Goal: Task Accomplishment & Management: Use online tool/utility

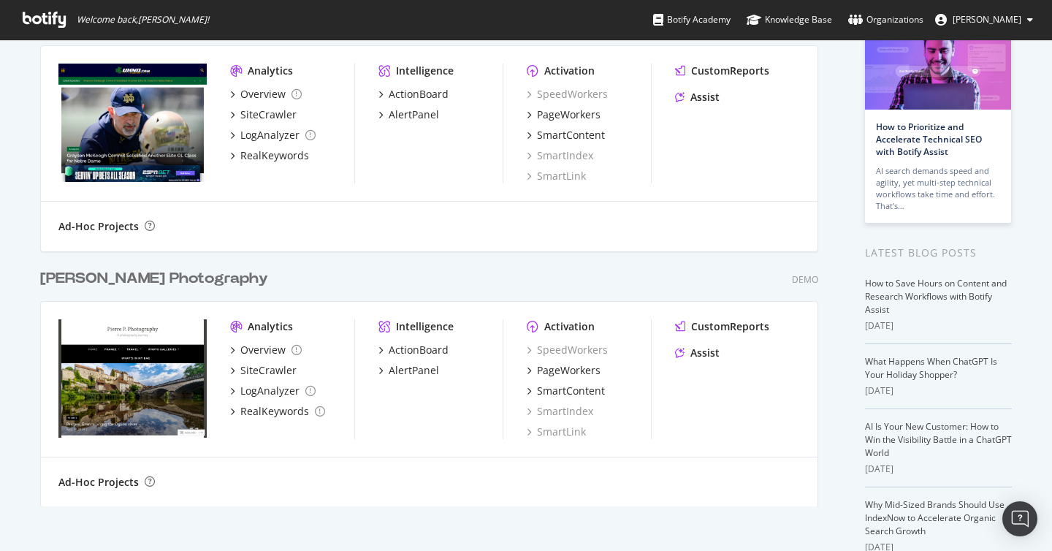
scroll to position [96, 0]
click at [577, 389] on div "SmartContent" at bounding box center [571, 391] width 68 height 15
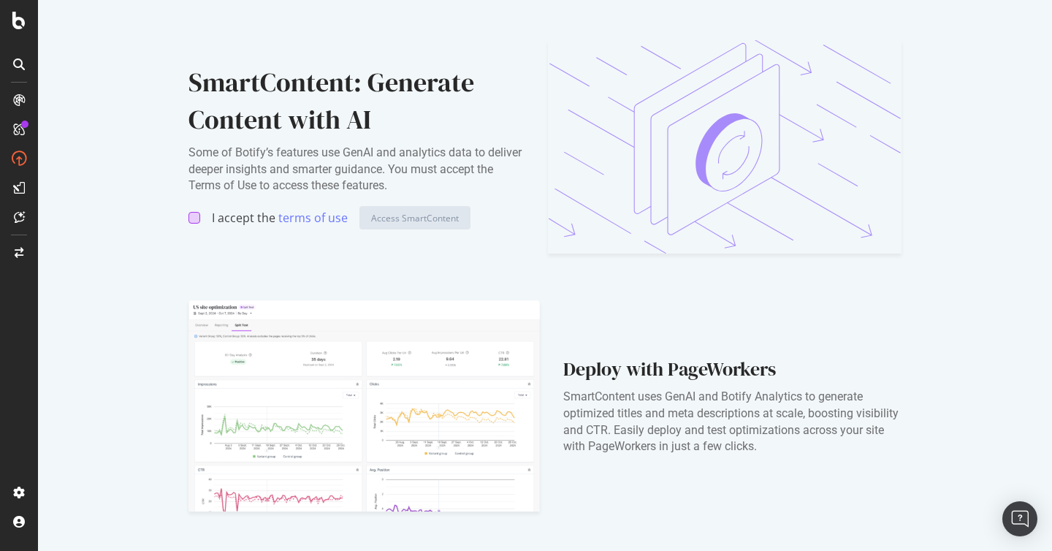
click at [195, 219] on div at bounding box center [195, 218] width 12 height 12
click at [192, 213] on div at bounding box center [195, 218] width 12 height 12
click at [433, 219] on div "Access SmartContent" at bounding box center [415, 218] width 88 height 12
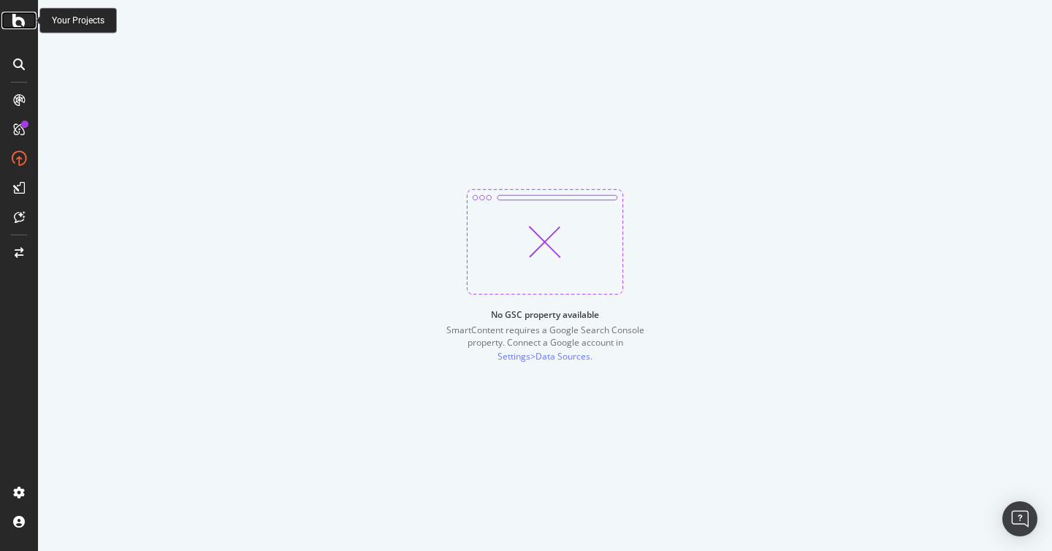
click at [13, 23] on icon at bounding box center [18, 21] width 13 height 18
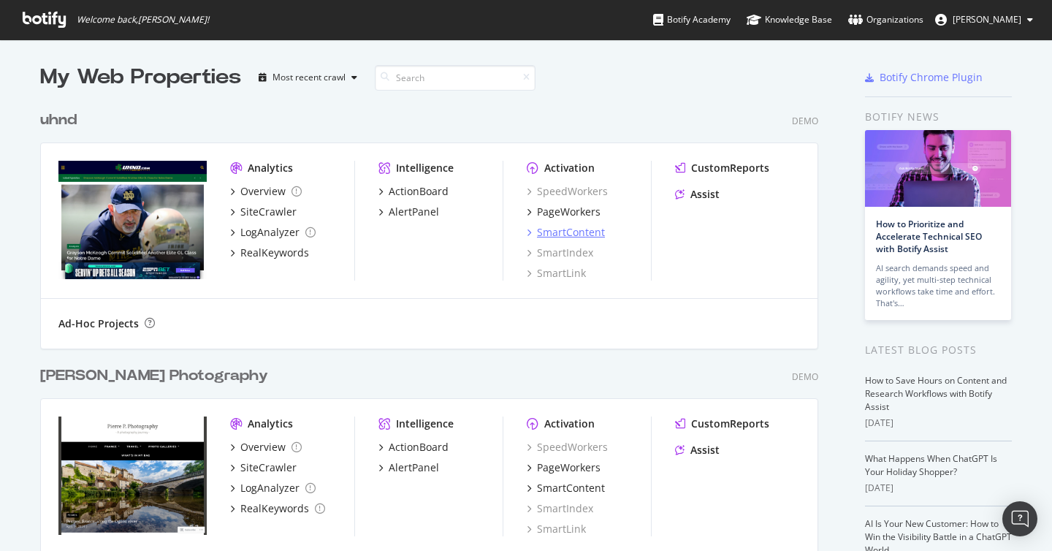
click at [566, 236] on div "SmartContent" at bounding box center [571, 232] width 68 height 15
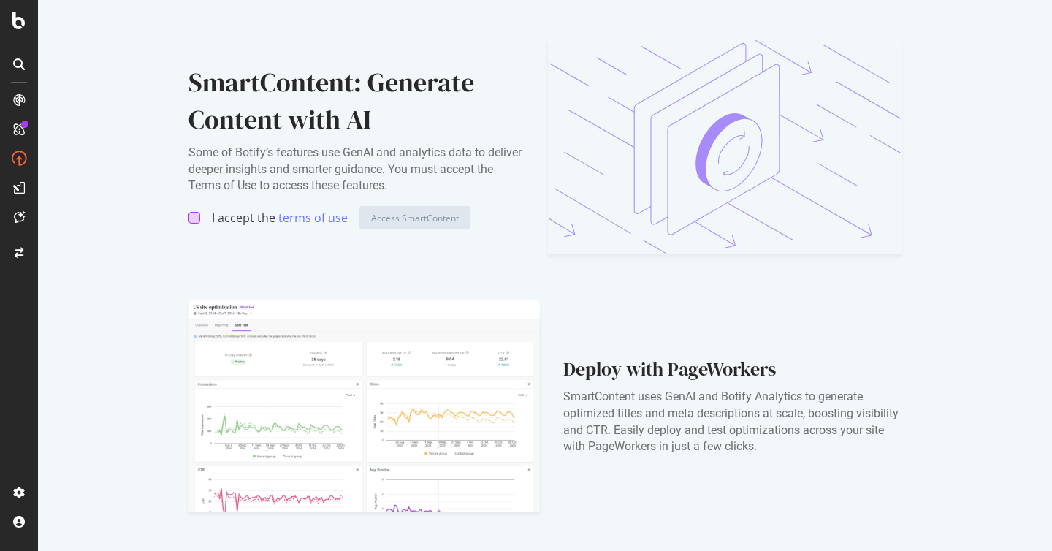
click at [191, 219] on div at bounding box center [195, 218] width 12 height 12
click at [405, 224] on div "Access SmartContent" at bounding box center [415, 218] width 88 height 12
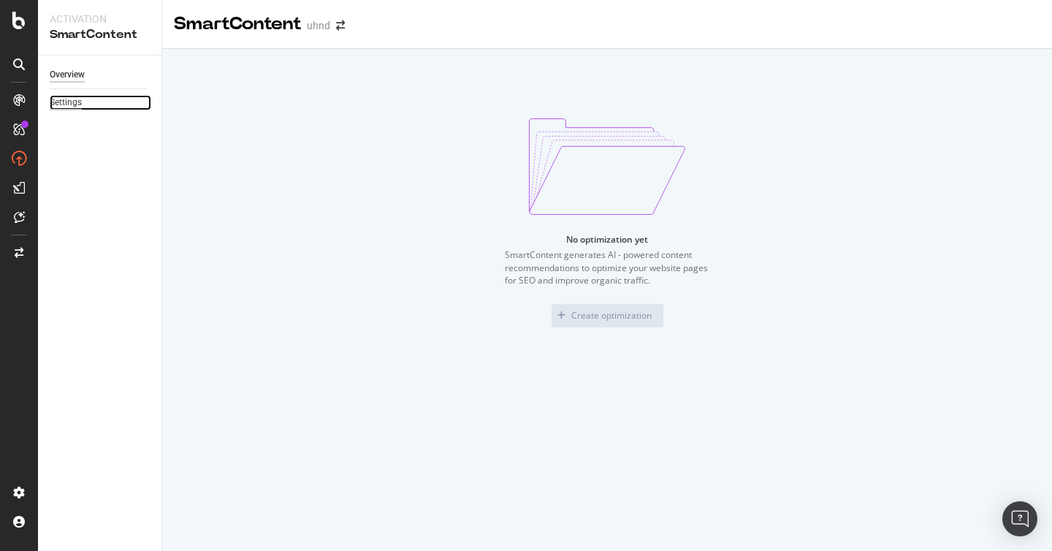
click at [69, 104] on div "Settings" at bounding box center [66, 102] width 32 height 15
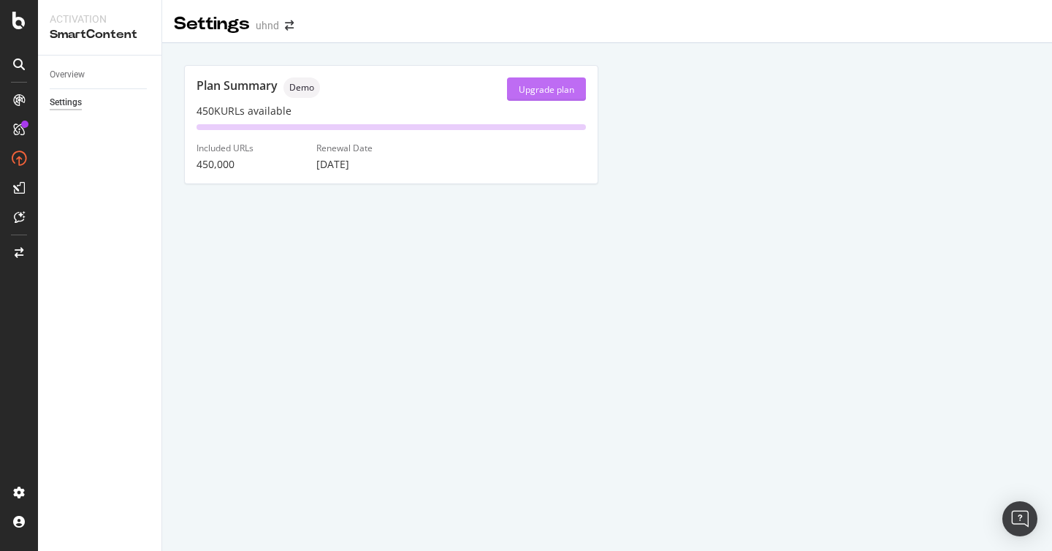
click at [557, 91] on div "Upgrade plan" at bounding box center [547, 89] width 56 height 12
click at [69, 77] on div "Overview" at bounding box center [67, 74] width 35 height 15
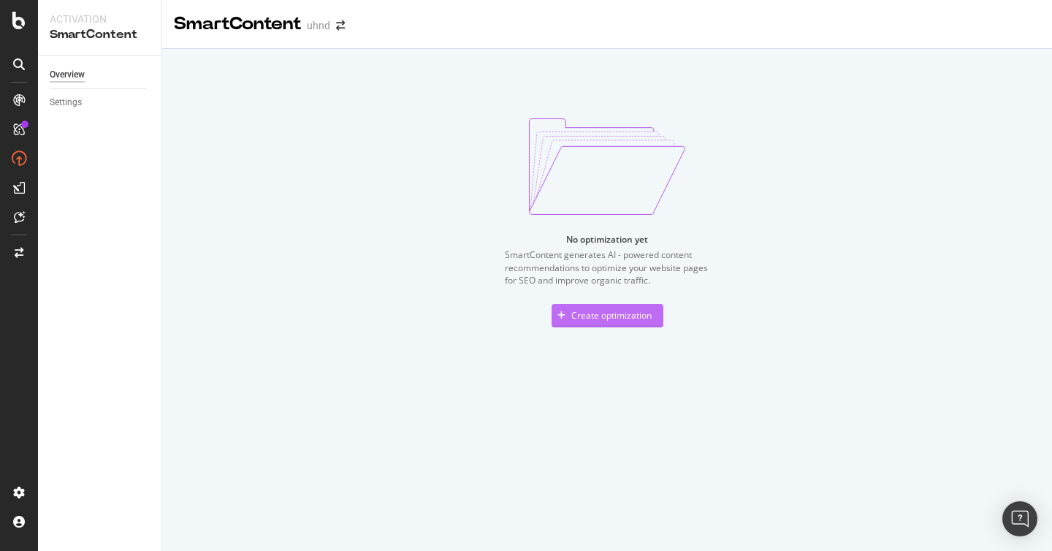
click at [602, 324] on div "Create optimization" at bounding box center [602, 316] width 100 height 22
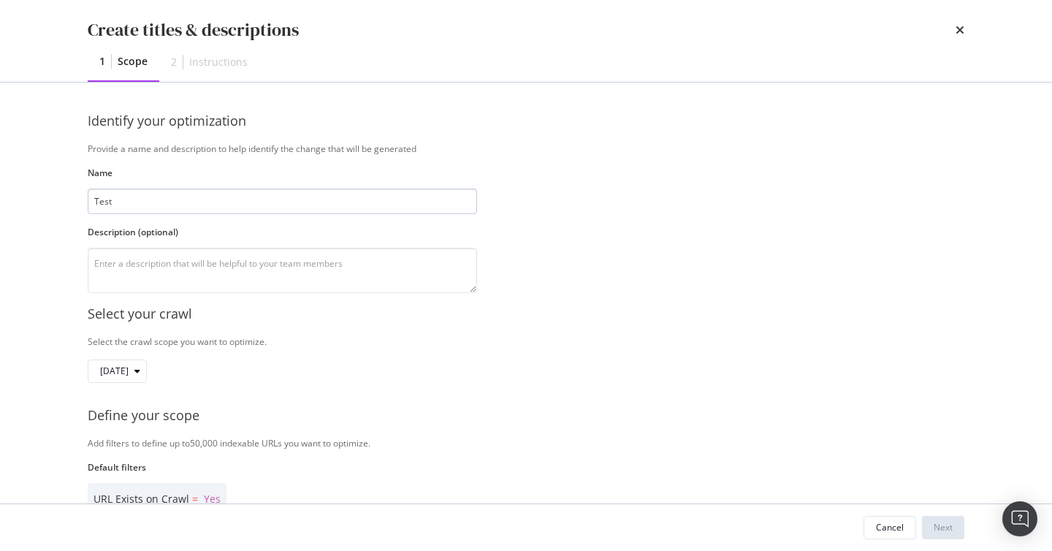
scroll to position [300, 0]
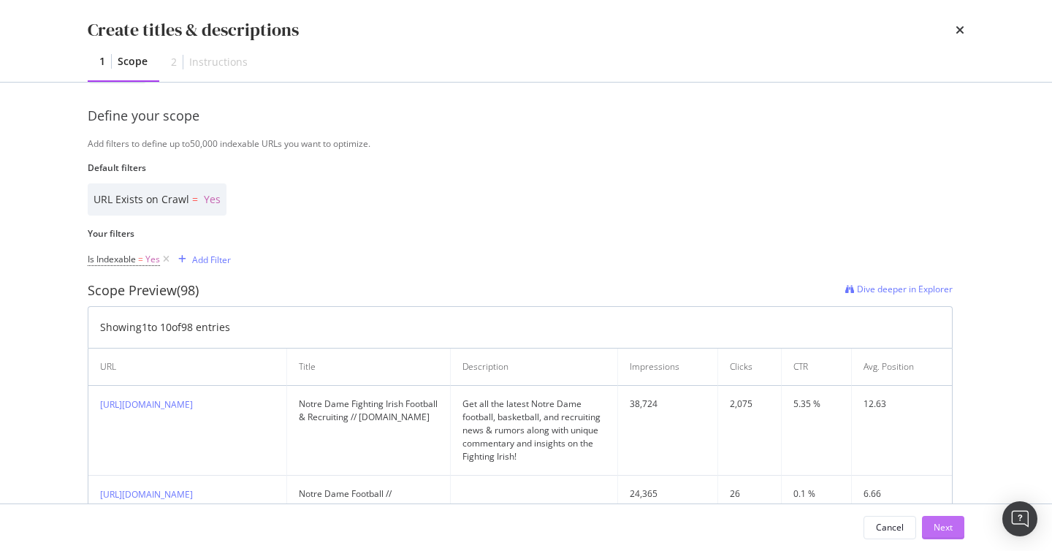
type input "Test"
click at [946, 534] on div "Next" at bounding box center [943, 527] width 19 height 12
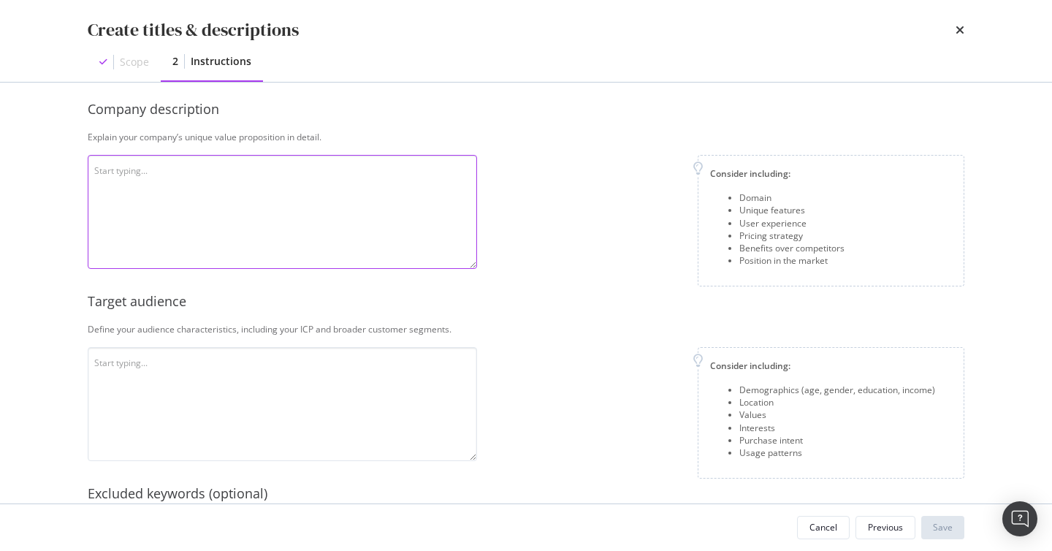
click at [218, 174] on textarea "modal" at bounding box center [283, 212] width 390 height 114
type textarea "Y"
click at [246, 167] on textarea "UHND is the best website about Unversity" at bounding box center [283, 212] width 390 height 114
type textarea "UHND is the best website about Unofficial Home of Notre Dame Football"
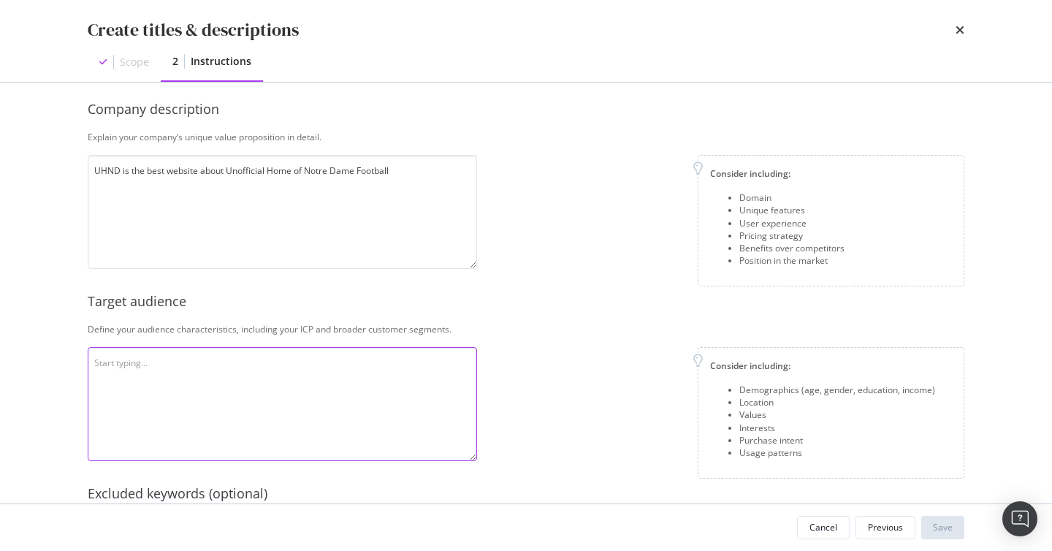
click at [210, 379] on textarea "modal" at bounding box center [283, 404] width 390 height 114
type textarea "Anyone who supports the Notre Dame Footlball team"
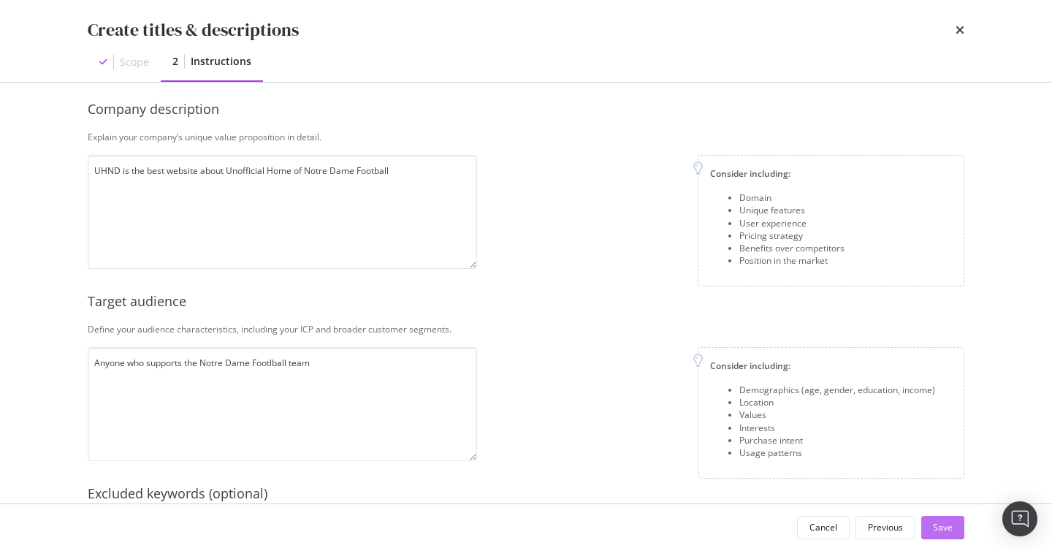
click at [938, 523] on div "Save" at bounding box center [943, 527] width 20 height 12
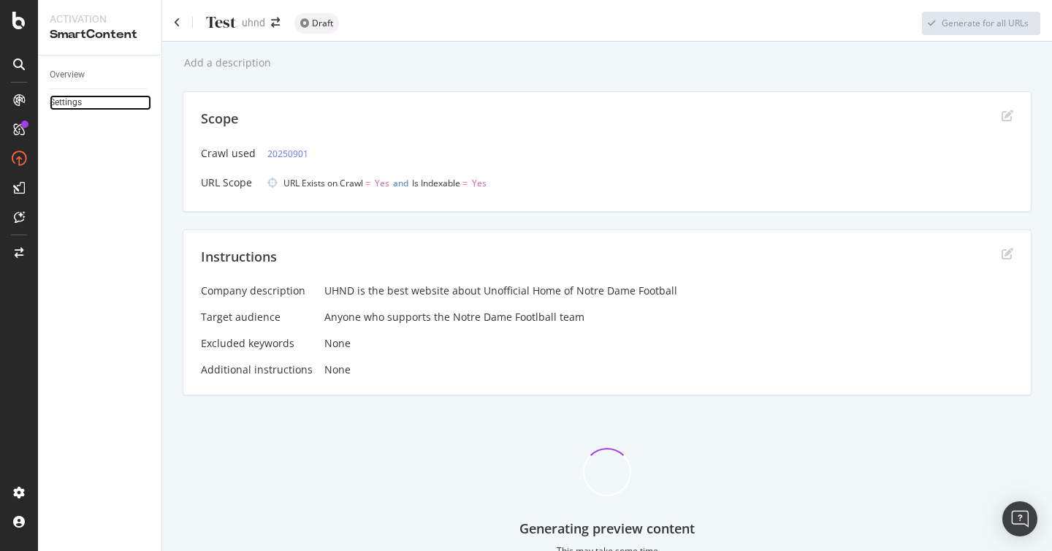
click at [92, 95] on link "Settings" at bounding box center [101, 102] width 102 height 15
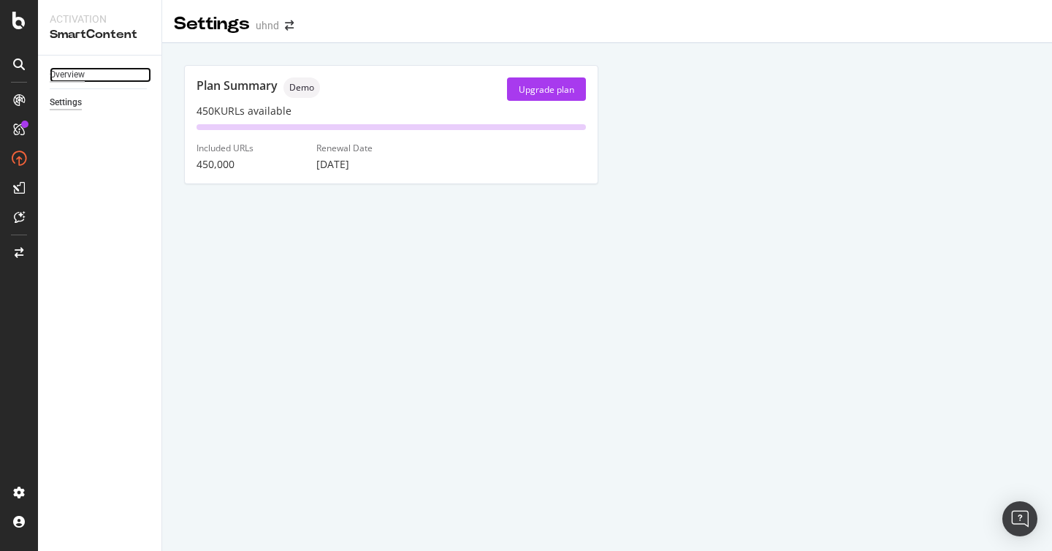
click at [70, 75] on div "Overview" at bounding box center [67, 74] width 35 height 15
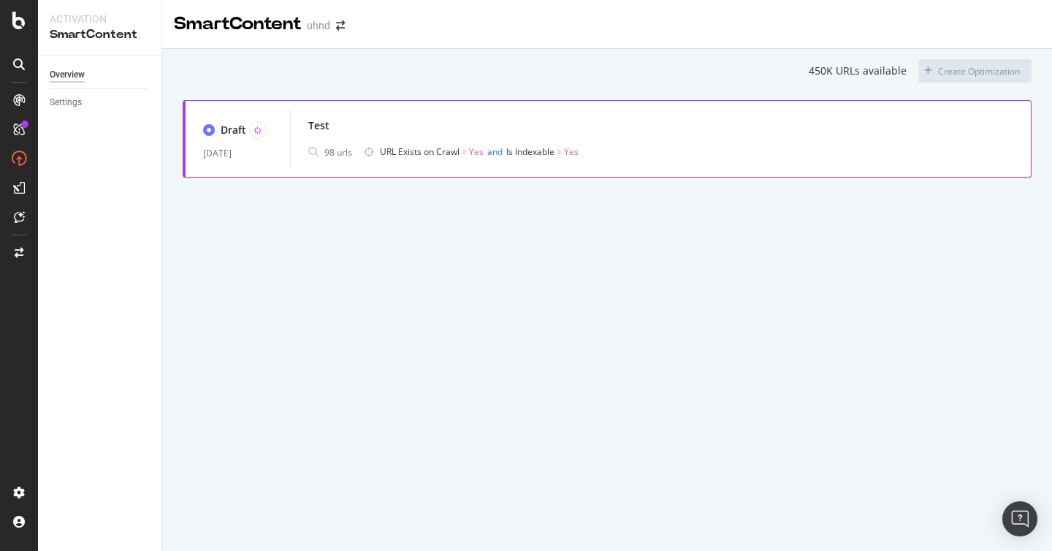
click at [994, 134] on div "Test" at bounding box center [660, 125] width 705 height 20
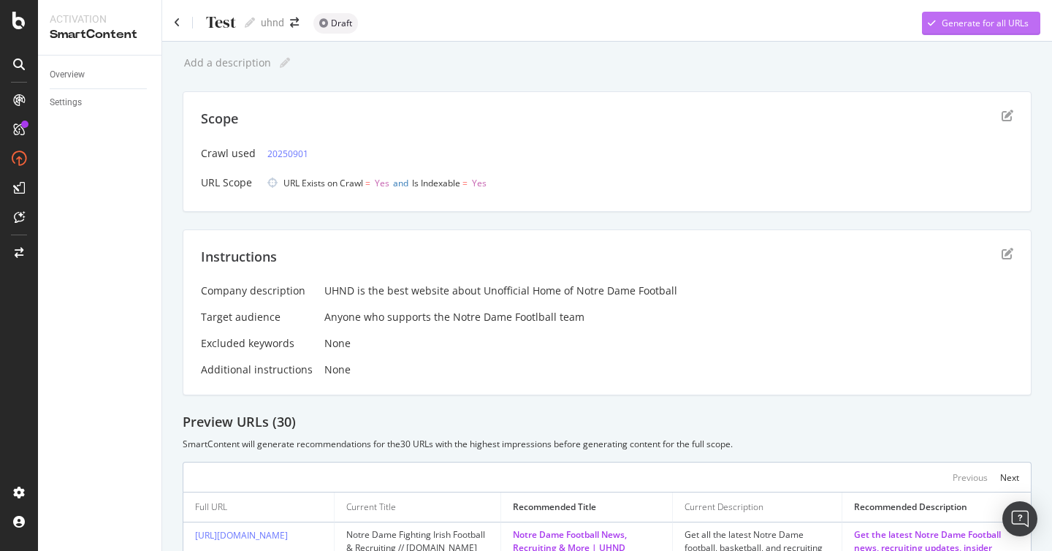
click at [987, 23] on div "Generate for all URLs" at bounding box center [985, 23] width 87 height 12
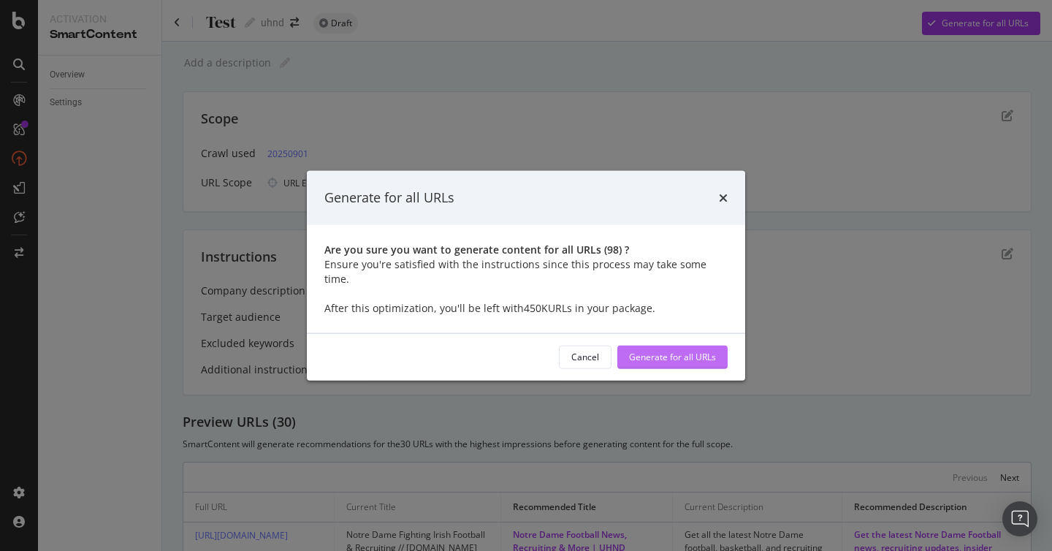
click at [691, 351] on div "Generate for all URLs" at bounding box center [672, 357] width 87 height 12
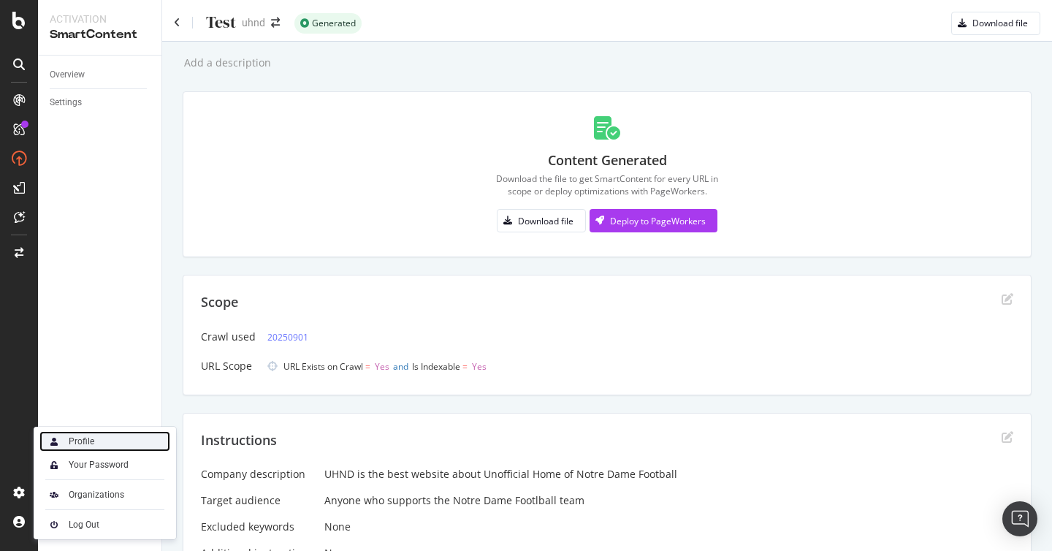
click at [84, 445] on div "Profile" at bounding box center [82, 442] width 26 height 12
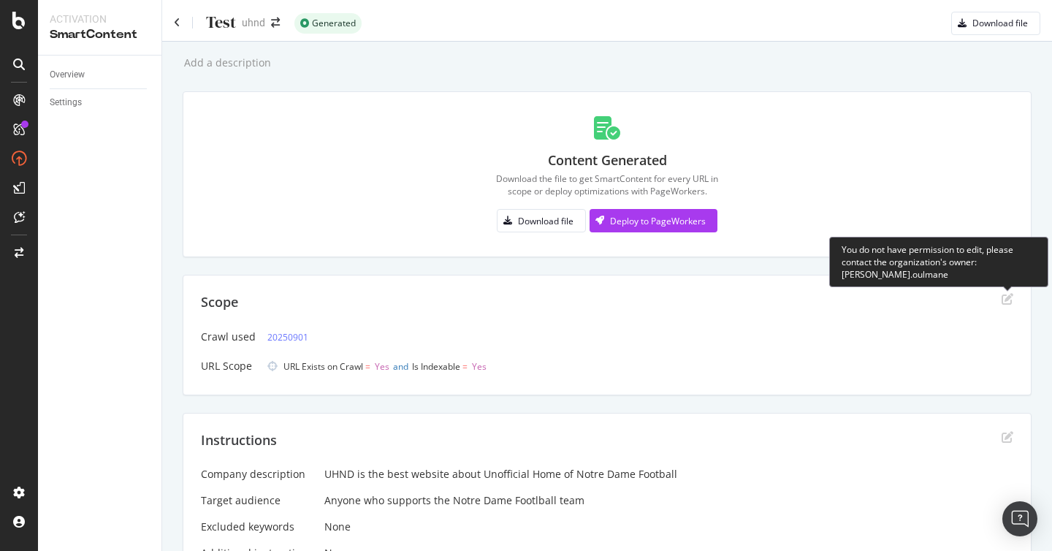
click at [1007, 298] on icon "edit" at bounding box center [1008, 299] width 12 height 12
